Goal: Task Accomplishment & Management: Manage account settings

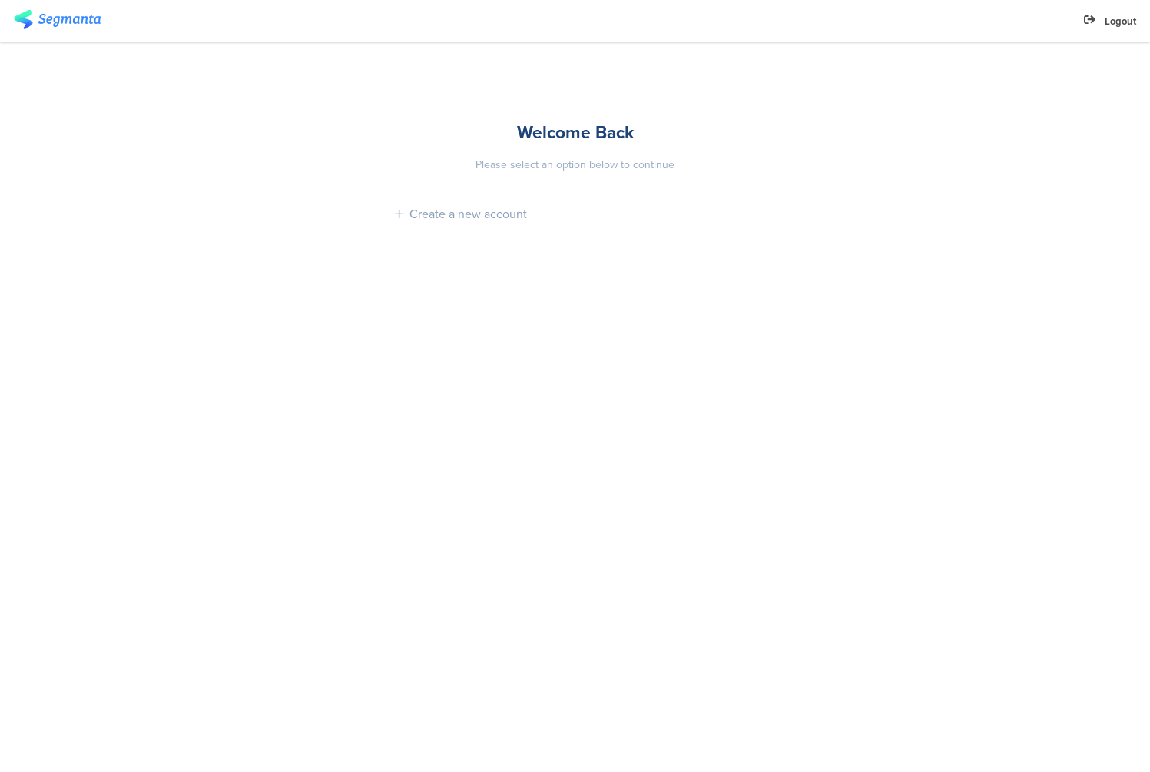
click at [582, 157] on div "Please select an option below to continue" at bounding box center [575, 165] width 361 height 16
click at [542, 124] on div "Welcome Back" at bounding box center [575, 132] width 361 height 26
click at [1129, 22] on span "Logout" at bounding box center [1121, 21] width 32 height 15
